Goal: Task Accomplishment & Management: Use online tool/utility

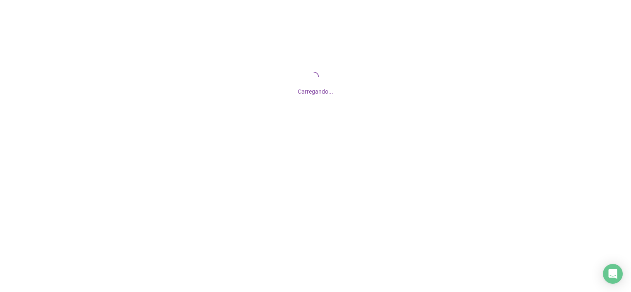
click at [358, 124] on div "Carregando..." at bounding box center [315, 82] width 631 height 165
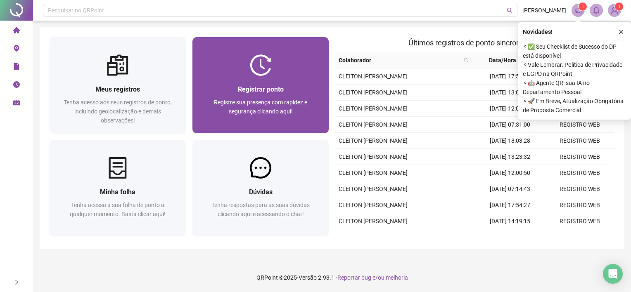
click at [293, 89] on div "Registrar ponto" at bounding box center [260, 89] width 116 height 10
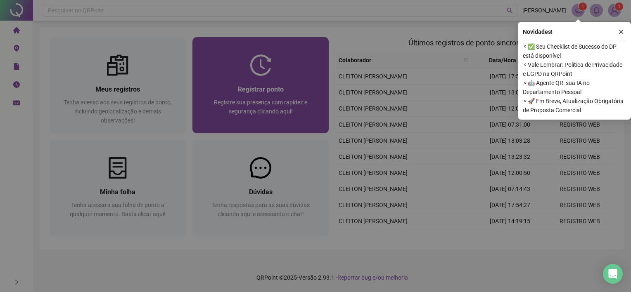
click at [293, 89] on form "07:02:56 Empregador : Colaborador : REGISTRAR PONTO SOLICITAR AJUSTE" at bounding box center [315, 129] width 269 height 83
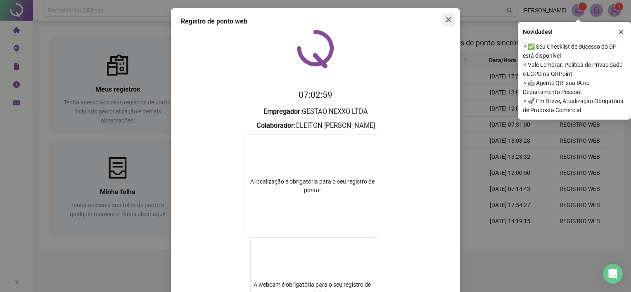
click at [446, 17] on icon "close" at bounding box center [448, 20] width 7 height 7
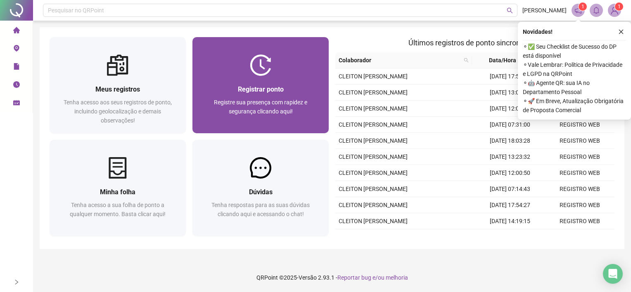
click at [281, 81] on div "Registrar ponto Registre sua presença com rapidez e segurança clicando aqui!" at bounding box center [260, 104] width 136 height 57
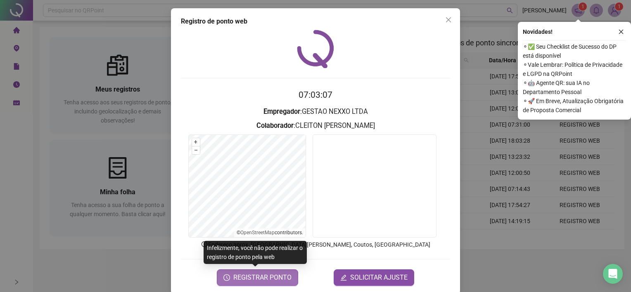
click at [256, 274] on span "REGISTRAR PONTO" at bounding box center [262, 278] width 58 height 10
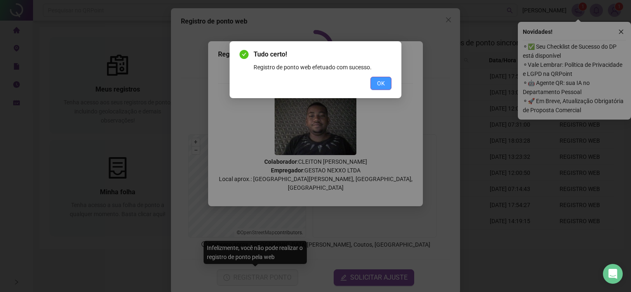
click at [387, 81] on button "OK" at bounding box center [380, 83] width 21 height 13
